Goal: Task Accomplishment & Management: Use online tool/utility

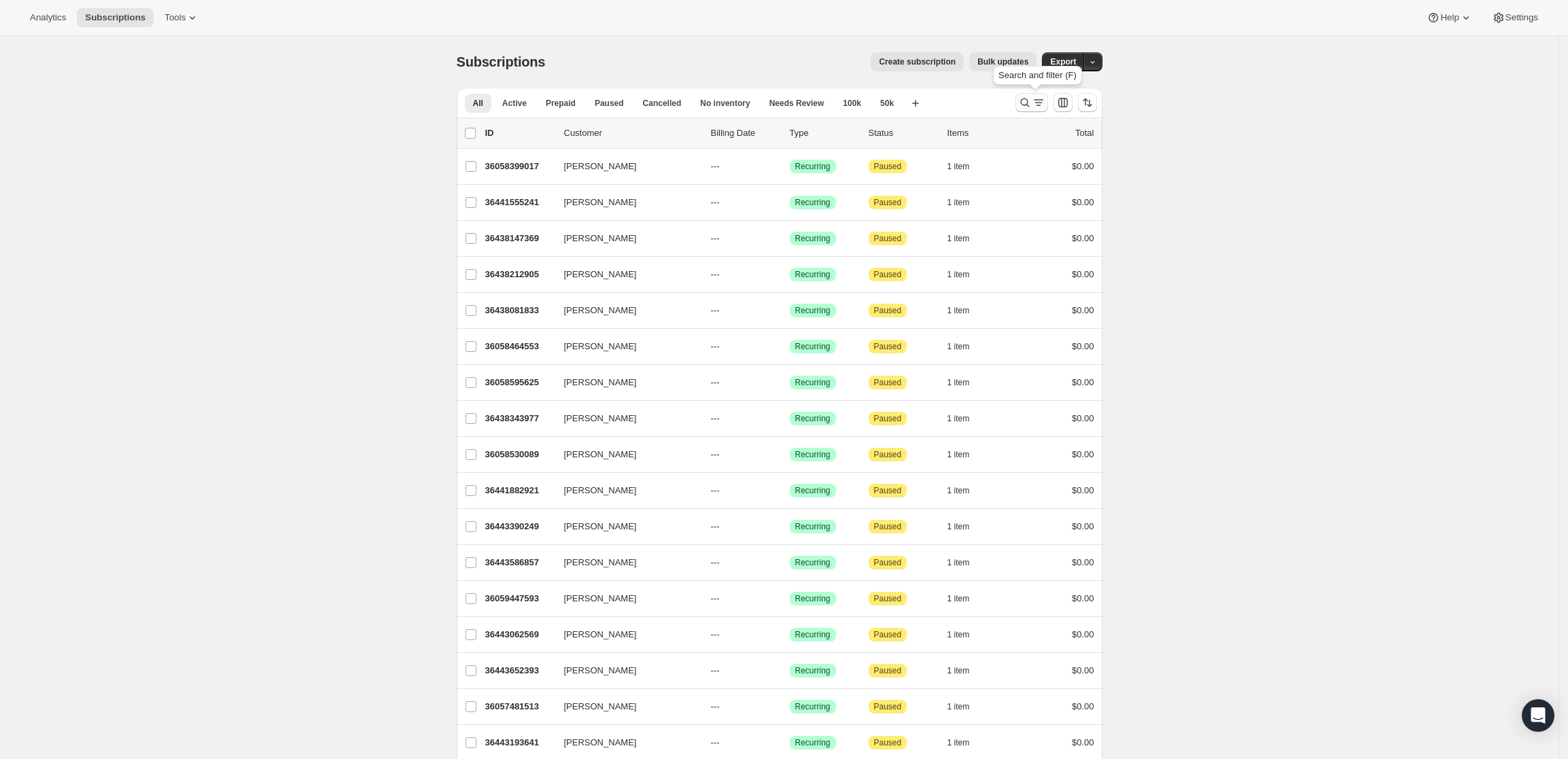
click at [1043, 93] on button "Search and filter results" at bounding box center [1032, 103] width 33 height 19
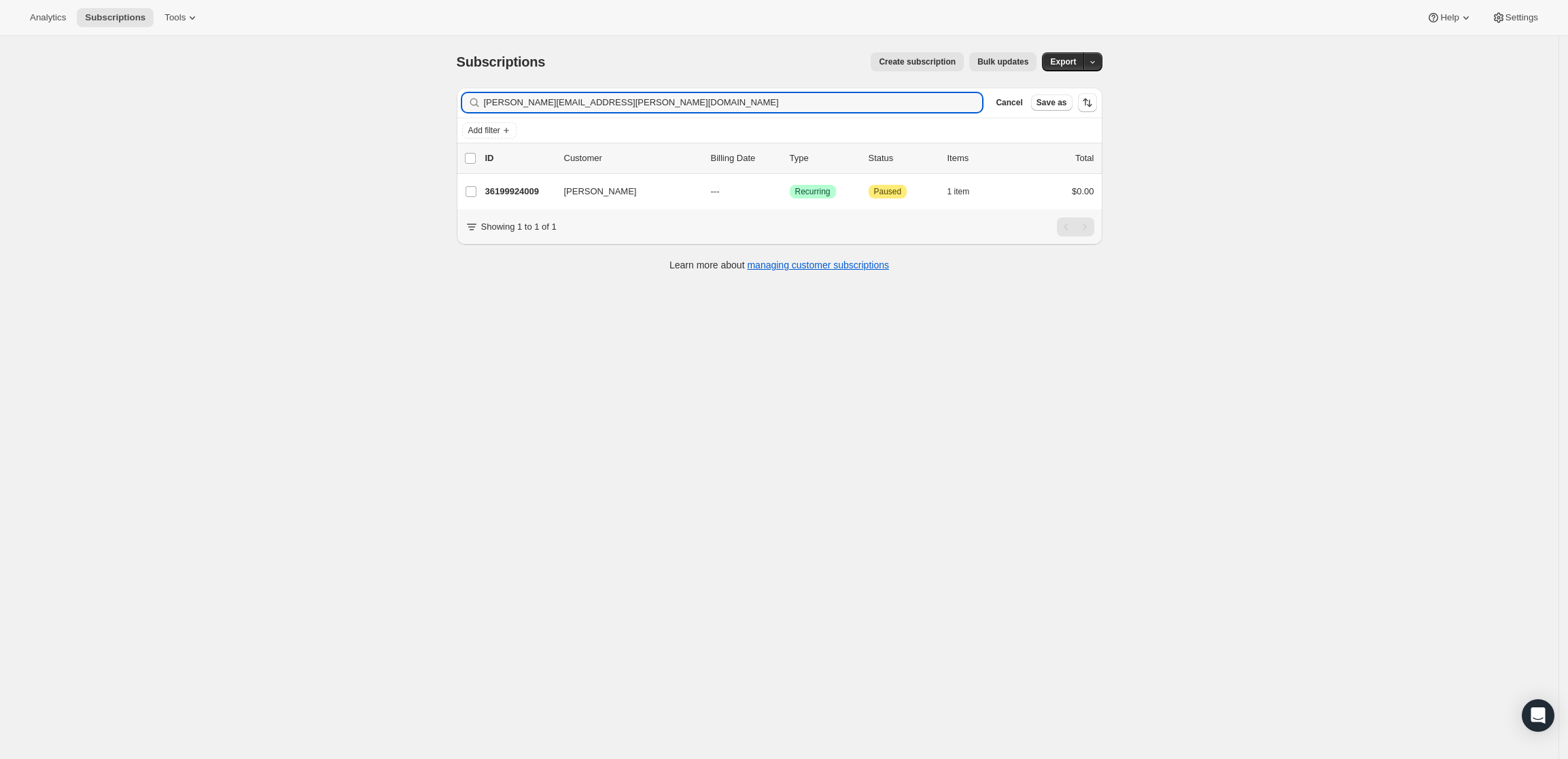
type input "[PERSON_NAME][EMAIL_ADDRESS][PERSON_NAME][DOMAIN_NAME]"
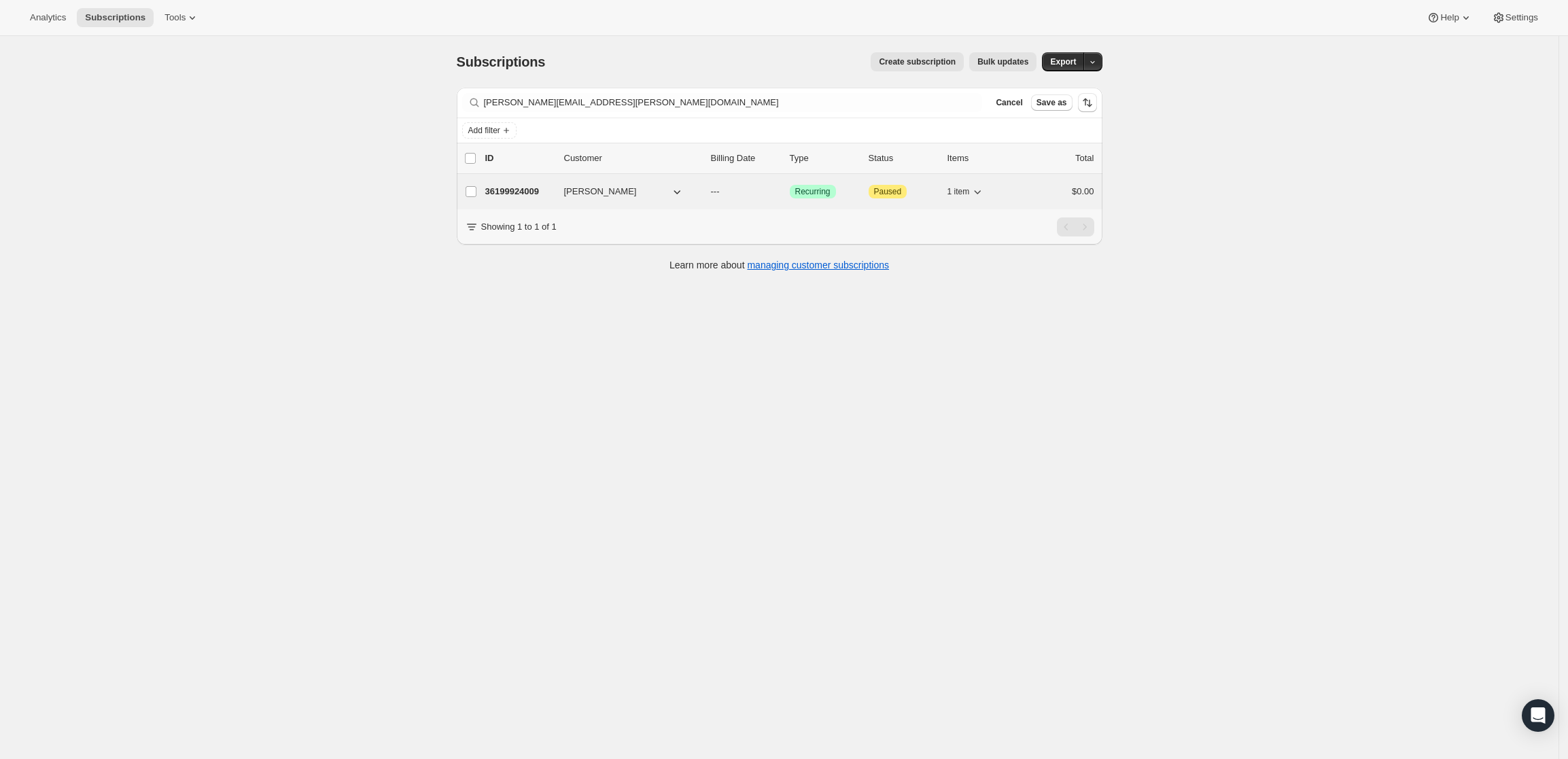
click at [521, 197] on p "36199924009" at bounding box center [519, 191] width 68 height 14
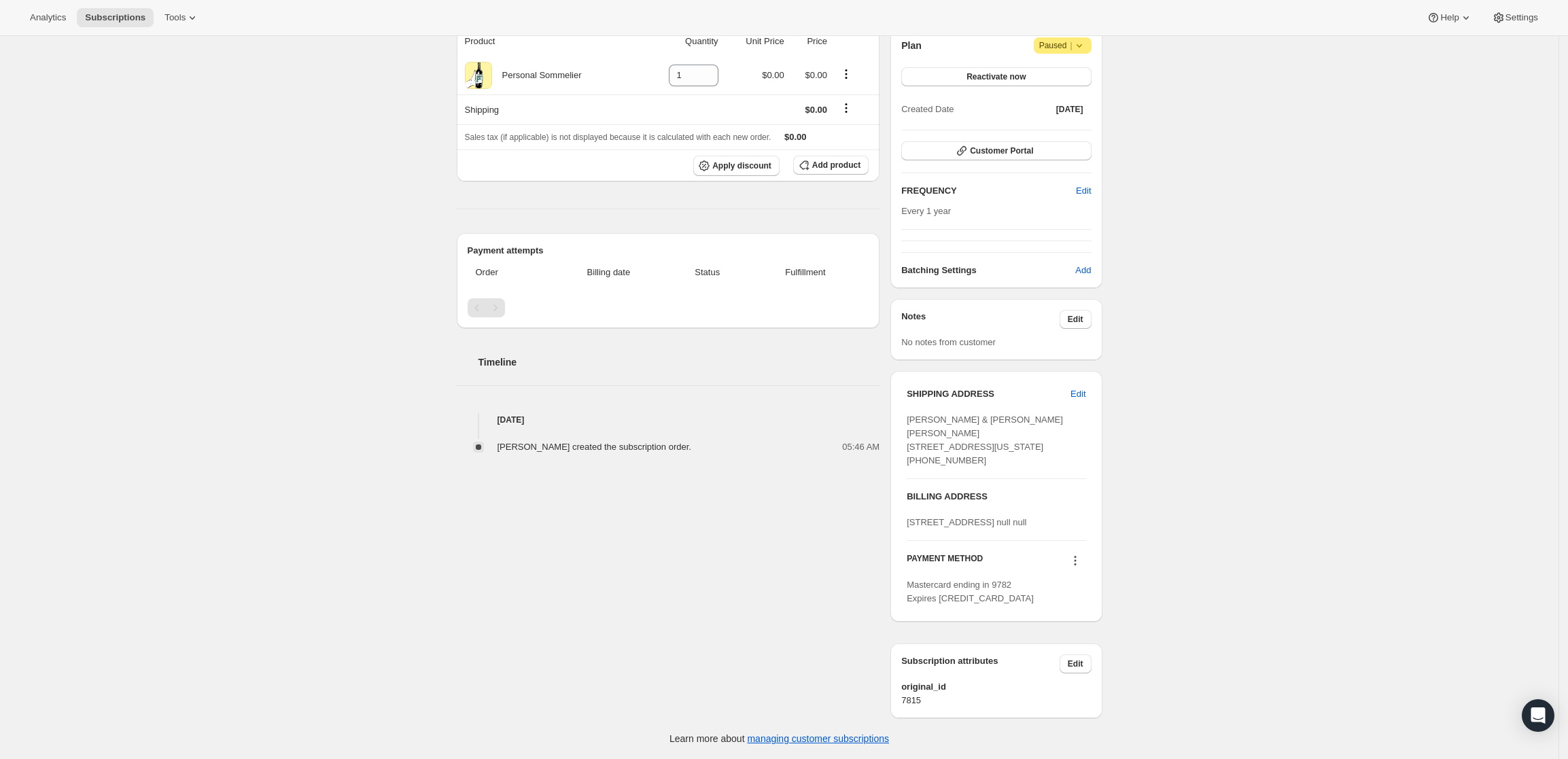
scroll to position [188, 0]
click at [1080, 562] on icon at bounding box center [1075, 560] width 14 height 14
click at [1080, 635] on span "Send link to update card" at bounding box center [1079, 640] width 95 height 10
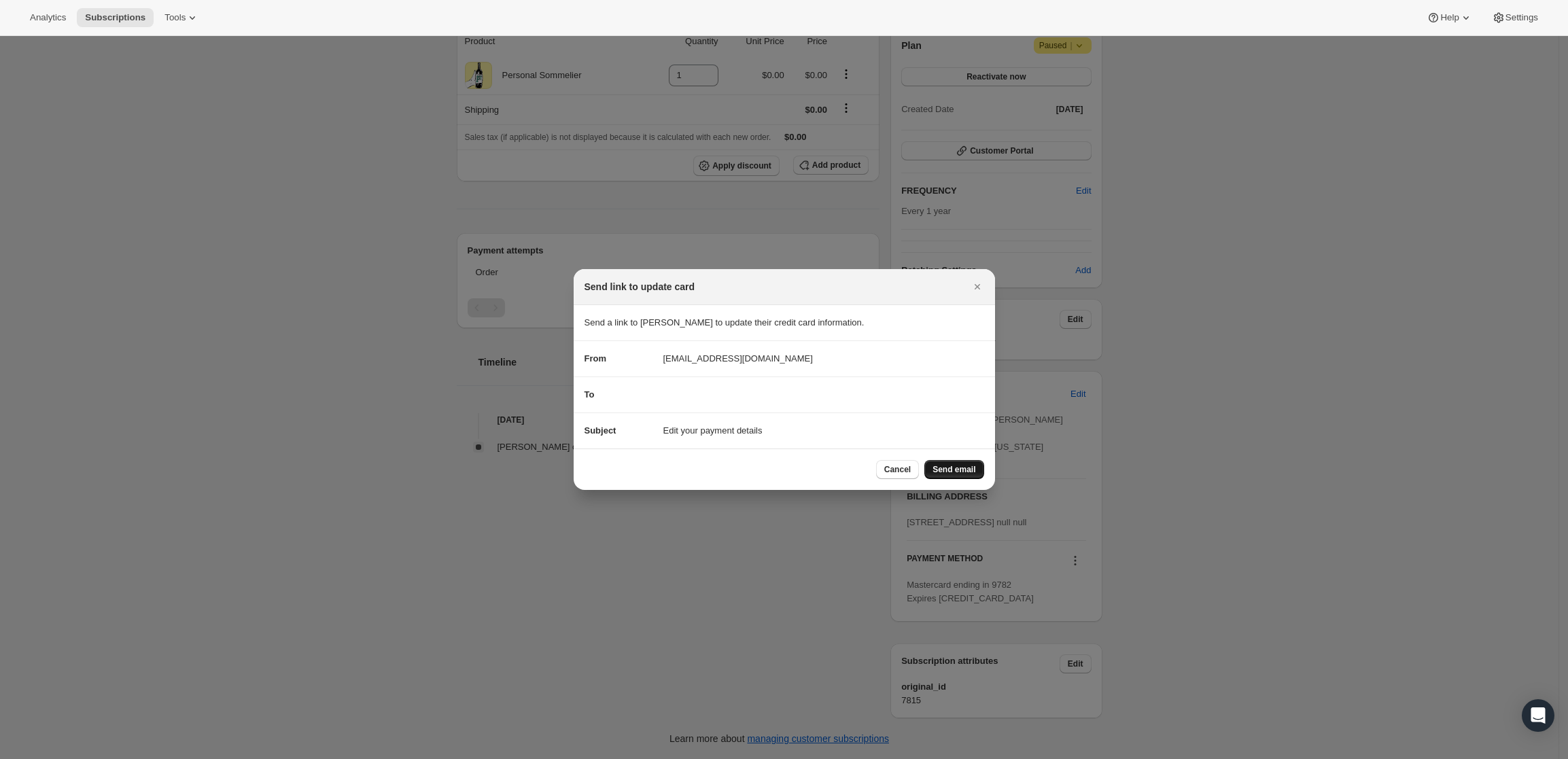
click at [940, 468] on span "Send email" at bounding box center [954, 470] width 43 height 11
